Goal: Task Accomplishment & Management: Complete application form

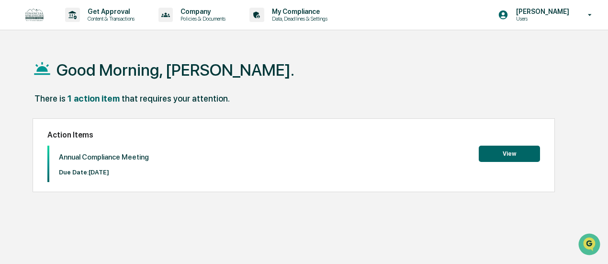
click at [514, 151] on button "View" at bounding box center [509, 154] width 61 height 16
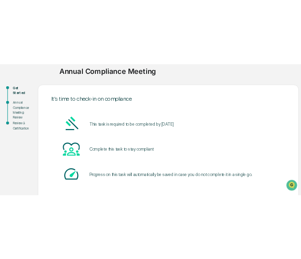
scroll to position [122, 0]
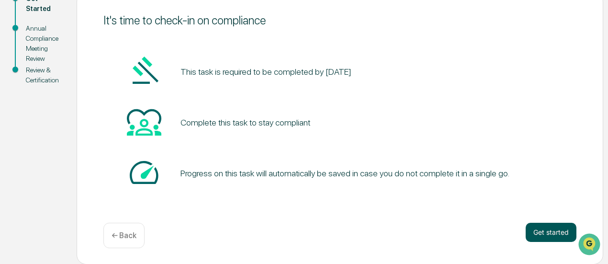
click at [542, 230] on button "Get started" at bounding box center [551, 232] width 51 height 19
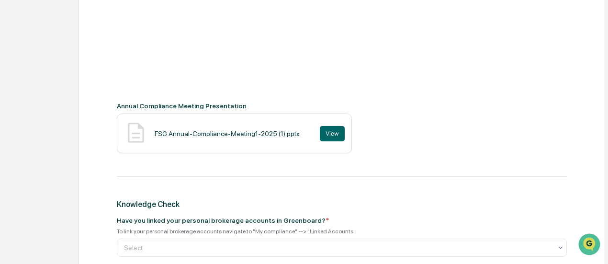
scroll to position [335, 0]
click at [328, 134] on button "View" at bounding box center [332, 133] width 25 height 15
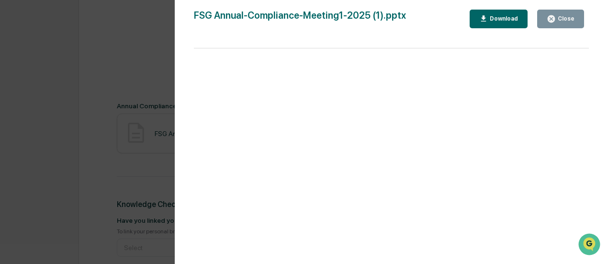
click at [477, 14] on button "Download" at bounding box center [499, 19] width 58 height 19
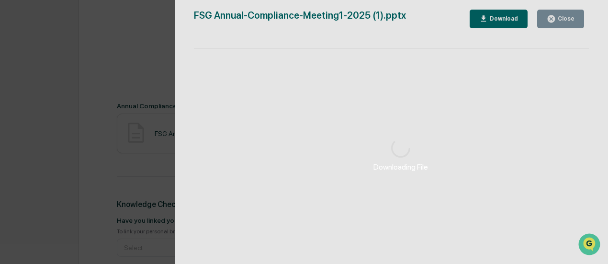
click at [548, 23] on div "Downloading File" at bounding box center [401, 154] width 453 height 309
click at [552, 21] on div "Downloading File" at bounding box center [401, 154] width 453 height 309
click at [69, 161] on div "Downloading File Version History [DATE] 04:38 PM [PERSON_NAME] FSG Annual-Compl…" at bounding box center [304, 132] width 608 height 264
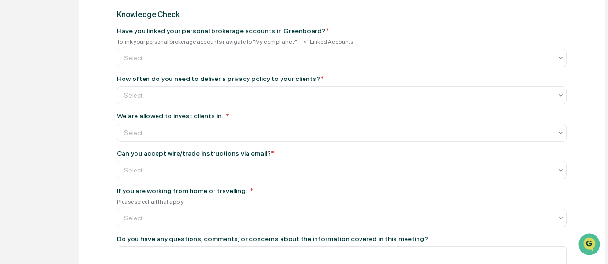
scroll to position [525, 0]
click at [169, 60] on div at bounding box center [338, 58] width 428 height 10
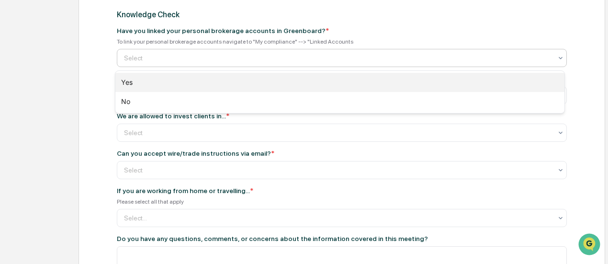
click at [144, 80] on div "Yes" at bounding box center [340, 82] width 450 height 19
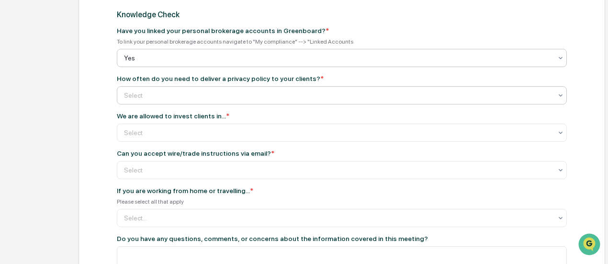
click at [147, 102] on div "Select" at bounding box center [338, 95] width 438 height 13
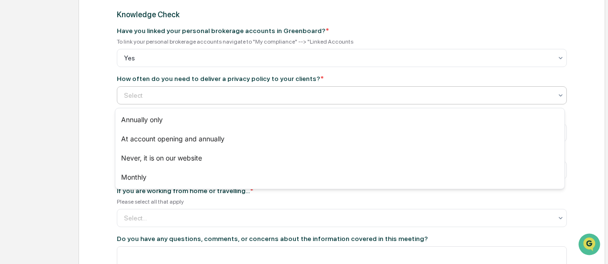
click at [184, 95] on div at bounding box center [338, 95] width 428 height 10
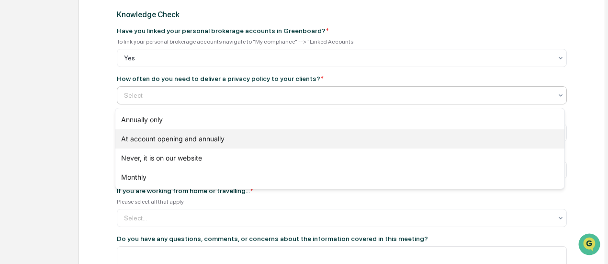
click at [189, 141] on div "At account opening and annually" at bounding box center [340, 138] width 450 height 19
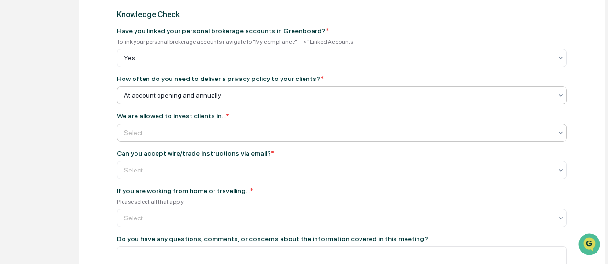
click at [194, 137] on div at bounding box center [338, 133] width 428 height 10
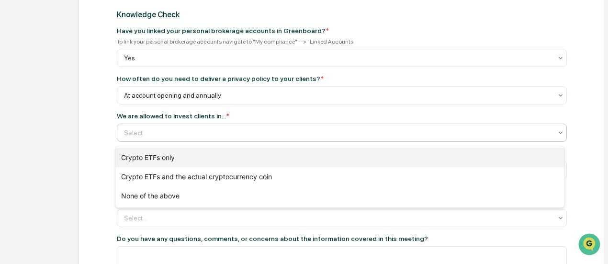
click at [193, 155] on div "Crypto ETFs only" at bounding box center [340, 157] width 450 height 19
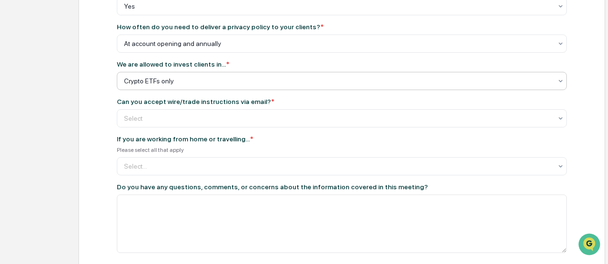
scroll to position [577, 0]
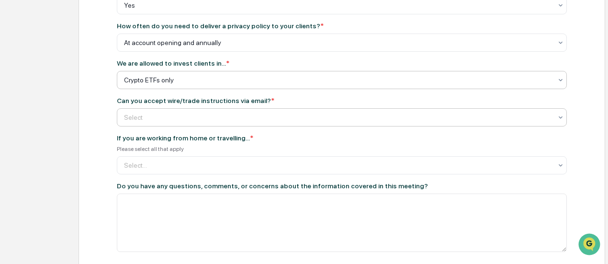
click at [230, 116] on div at bounding box center [338, 118] width 428 height 10
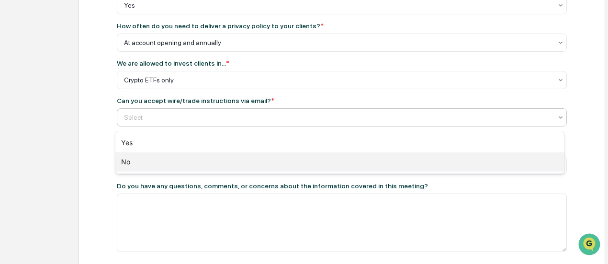
click at [218, 161] on div "No" at bounding box center [340, 161] width 450 height 19
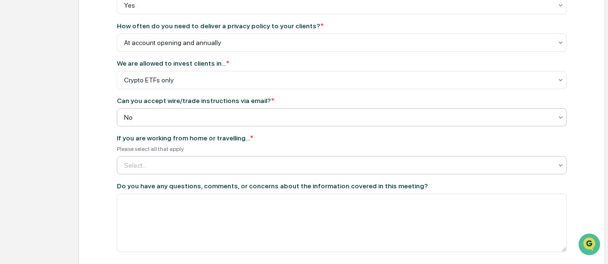
click at [218, 169] on div at bounding box center [338, 165] width 428 height 10
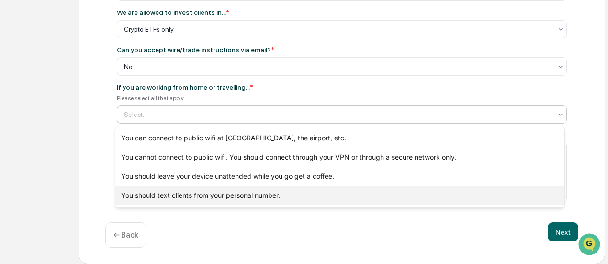
scroll to position [18, 0]
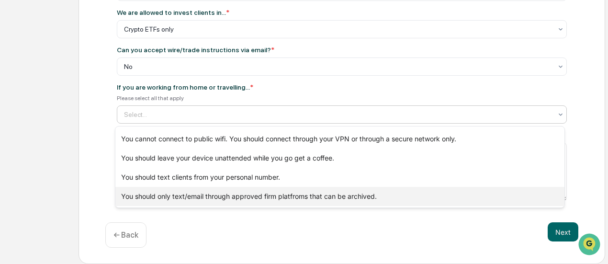
click at [215, 203] on div "You should only text/email through approved firm platfroms that can be archived." at bounding box center [340, 196] width 450 height 19
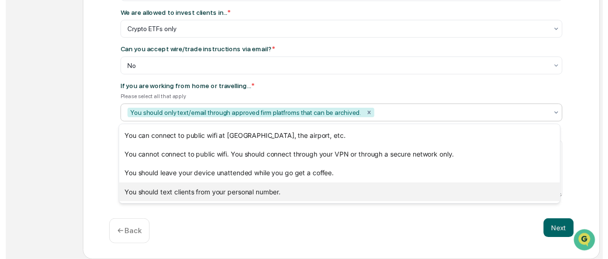
scroll to position [0, 0]
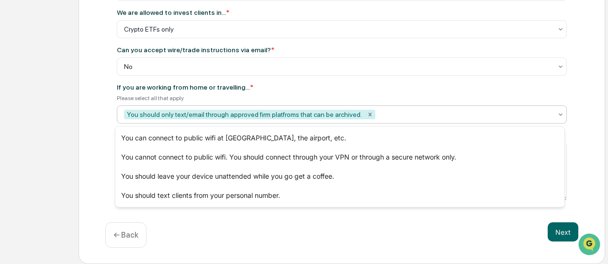
click at [220, 238] on div "Next ← Back" at bounding box center [341, 234] width 473 height 25
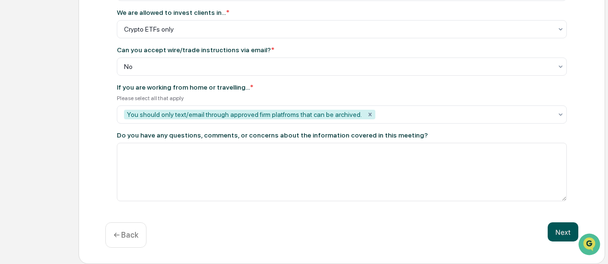
click at [559, 229] on button "Next" at bounding box center [563, 231] width 31 height 19
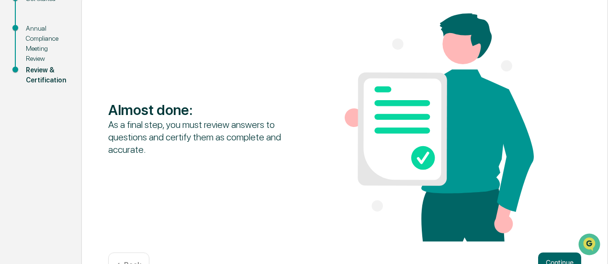
scroll to position [152, 0]
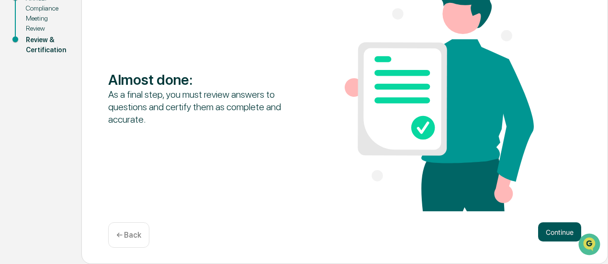
click at [543, 236] on button "Continue" at bounding box center [559, 231] width 43 height 19
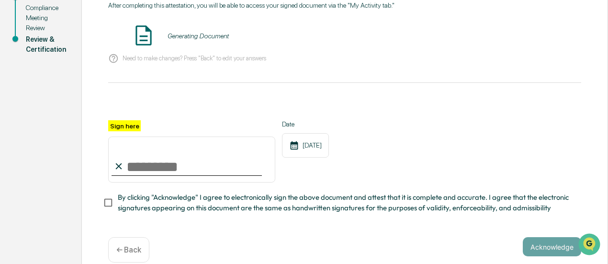
click at [178, 163] on input "Sign here" at bounding box center [191, 159] width 167 height 46
type input "**********"
click at [176, 210] on span "By clicking "Acknowledge" I agree to electronically sign the above document and…" at bounding box center [346, 203] width 456 height 22
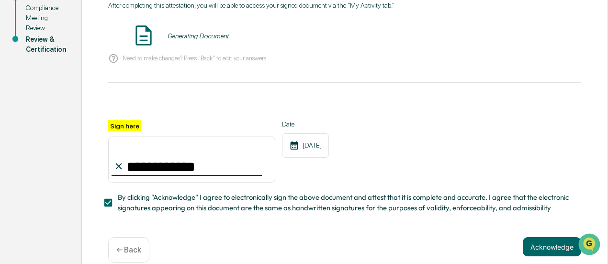
scroll to position [170, 0]
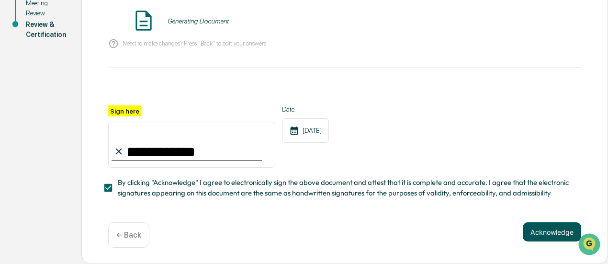
click at [553, 228] on button "Acknowledge" at bounding box center [552, 231] width 58 height 19
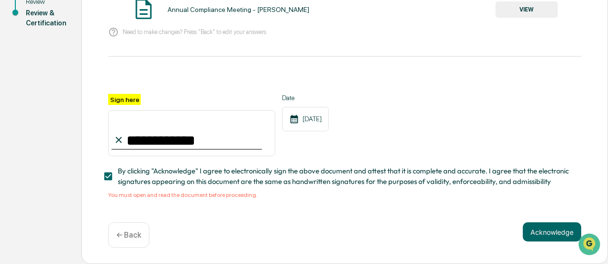
scroll to position [0, 0]
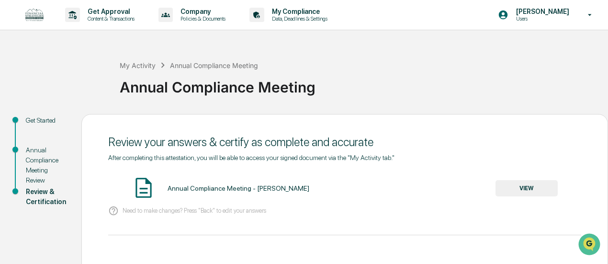
click at [514, 190] on button "VIEW" at bounding box center [527, 188] width 62 height 16
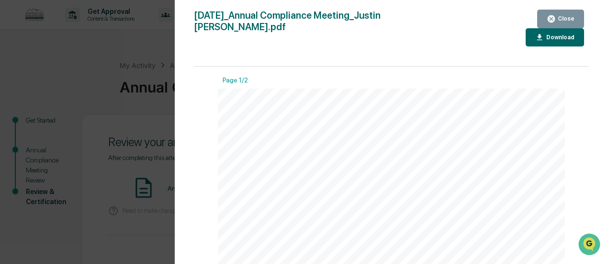
click at [563, 18] on div "Close" at bounding box center [565, 18] width 19 height 7
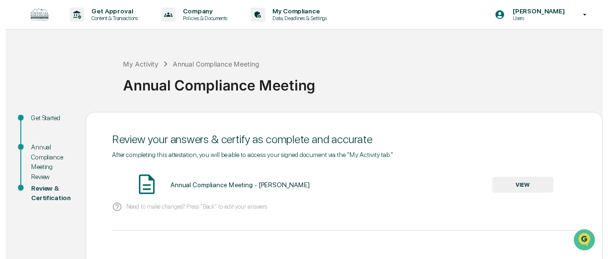
scroll to position [182, 0]
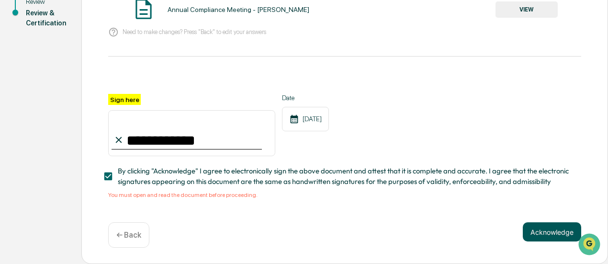
click at [543, 227] on button "Acknowledge" at bounding box center [552, 231] width 58 height 19
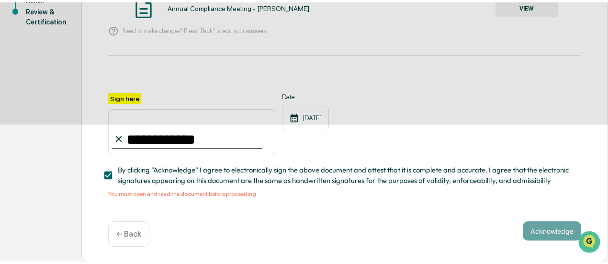
scroll to position [122, 0]
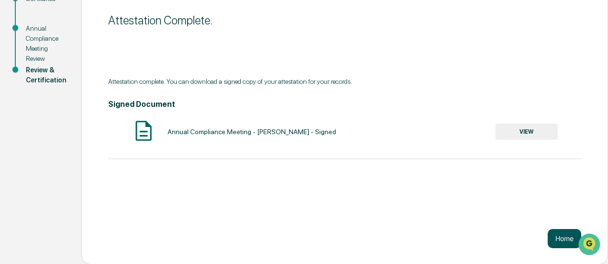
click at [556, 242] on button "Home" at bounding box center [565, 238] width 34 height 19
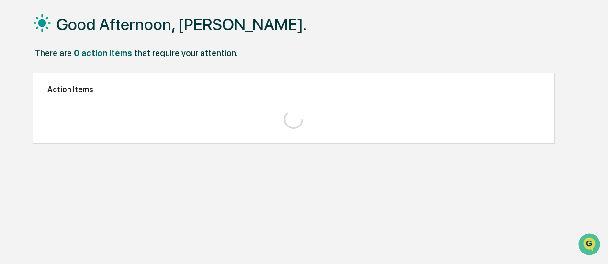
scroll to position [45, 0]
